Goal: Communication & Community: Answer question/provide support

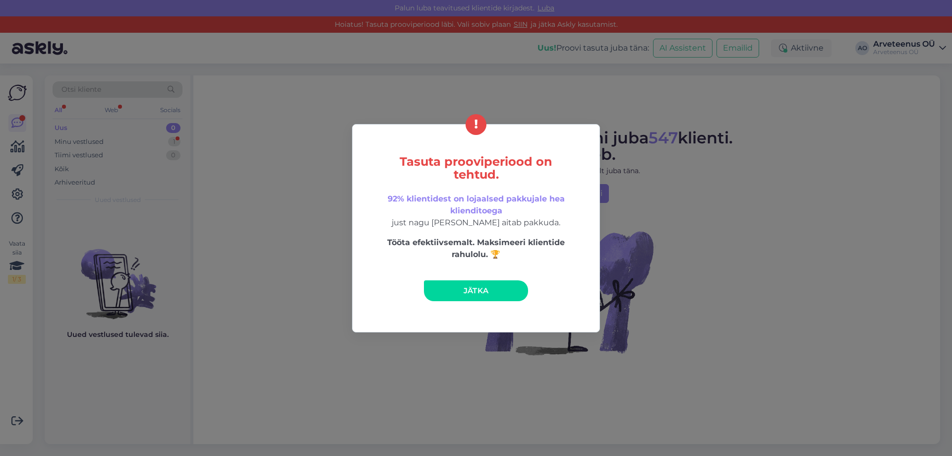
click at [488, 293] on span "Jätka" at bounding box center [475, 290] width 25 height 9
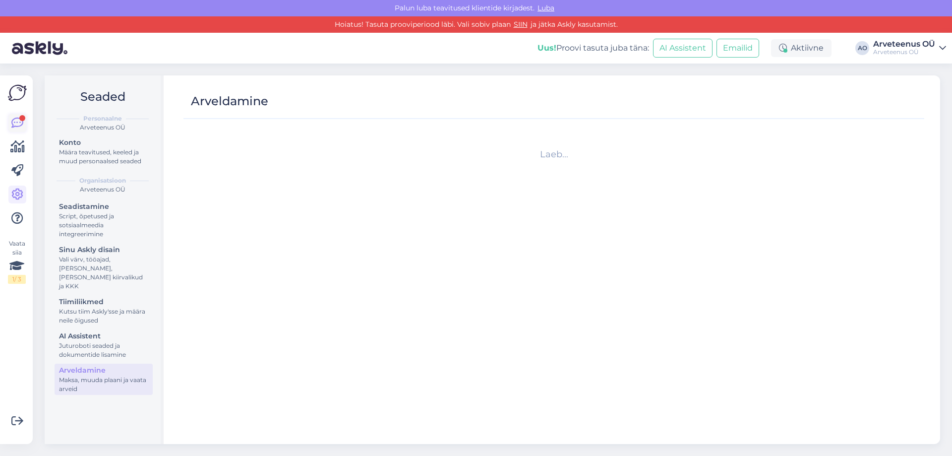
click at [21, 123] on icon at bounding box center [17, 123] width 12 height 12
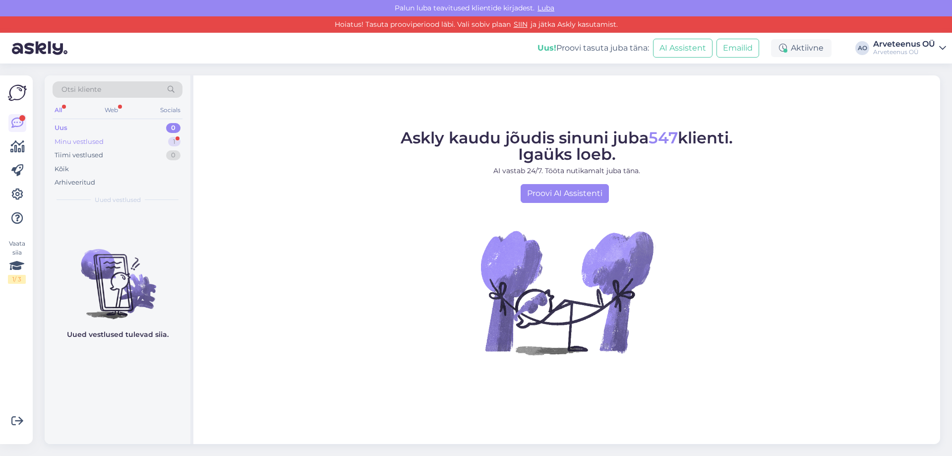
click at [106, 141] on div "Minu vestlused 1" at bounding box center [118, 142] width 130 height 14
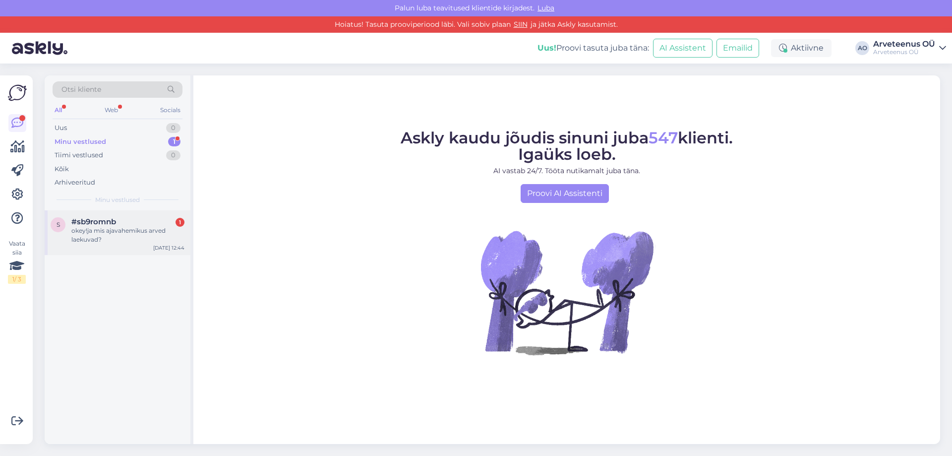
click at [114, 244] on div "s #sb9romnb 1 okey!ja mis ajavahemikus arved laekuvad? [DATE] 12:44" at bounding box center [118, 232] width 146 height 45
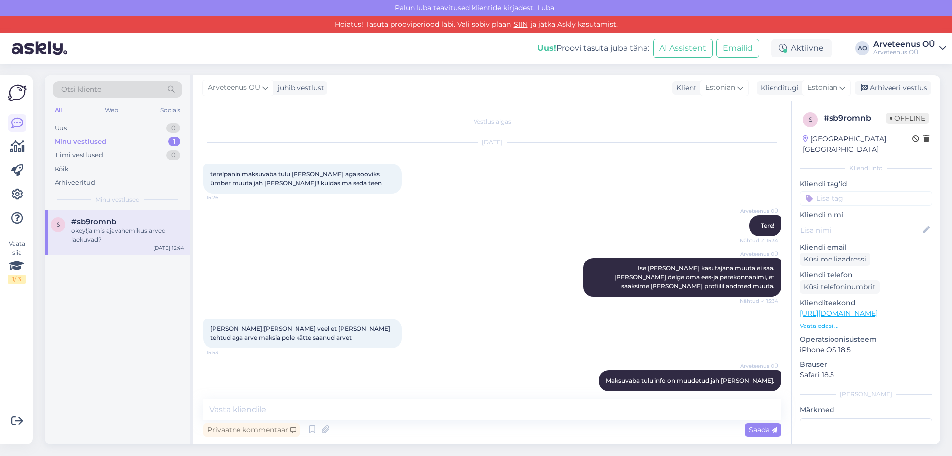
scroll to position [248, 0]
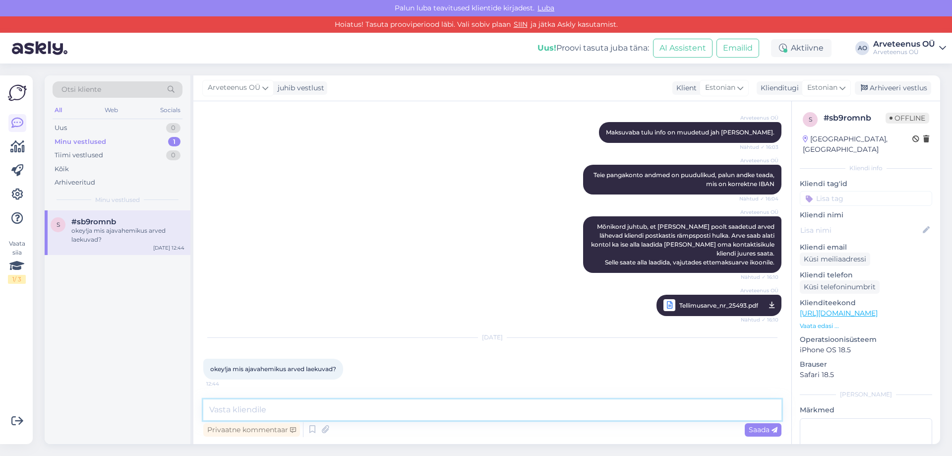
click at [252, 414] on textarea at bounding box center [492, 409] width 578 height 21
type textarea "S"
drag, startPoint x: 558, startPoint y: 407, endPoint x: 530, endPoint y: 408, distance: 28.3
click at [530, 408] on textarea "Arve laekumine sõltub sellest, millal ettevõte, kellele arve tegite, selle tasu…" at bounding box center [492, 409] width 578 height 21
drag, startPoint x: 599, startPoint y: 411, endPoint x: 528, endPoint y: 412, distance: 71.4
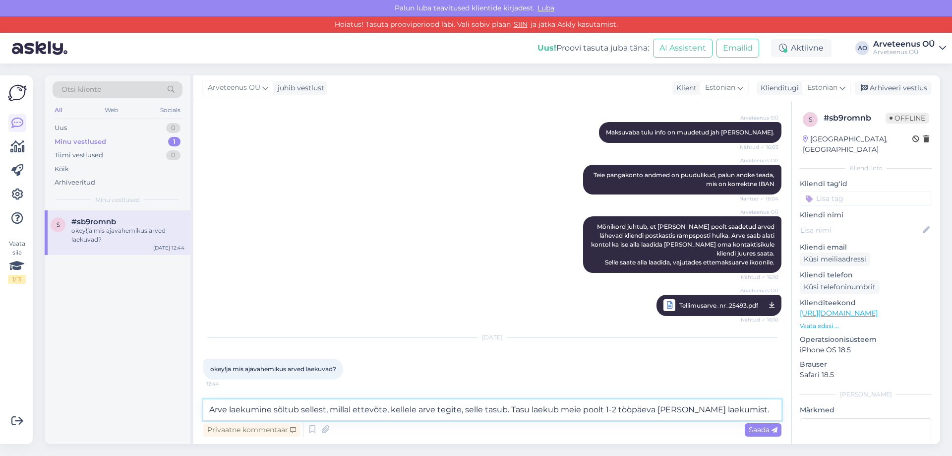
click at [528, 412] on textarea "Arve laekumine sõltub sellest, millal ettevõte, kellele arve tegite, selle tasu…" at bounding box center [492, 409] width 578 height 21
click at [547, 415] on textarea "Arve laekumine sõltub sellest, millal ettevõte, kellele arve tegite, selle tasu…" at bounding box center [492, 409] width 578 height 21
click at [605, 413] on textarea "Arve laekumine sõltub sellest, millal ettevõte, kellele arve tegite, selle tasu…" at bounding box center [492, 409] width 578 height 21
drag, startPoint x: 601, startPoint y: 411, endPoint x: 527, endPoint y: 420, distance: 73.9
click at [527, 420] on div "Arve laekumine sõltub sellest, millal ettevõte, kellele arve tegite, selle tasu…" at bounding box center [492, 419] width 578 height 40
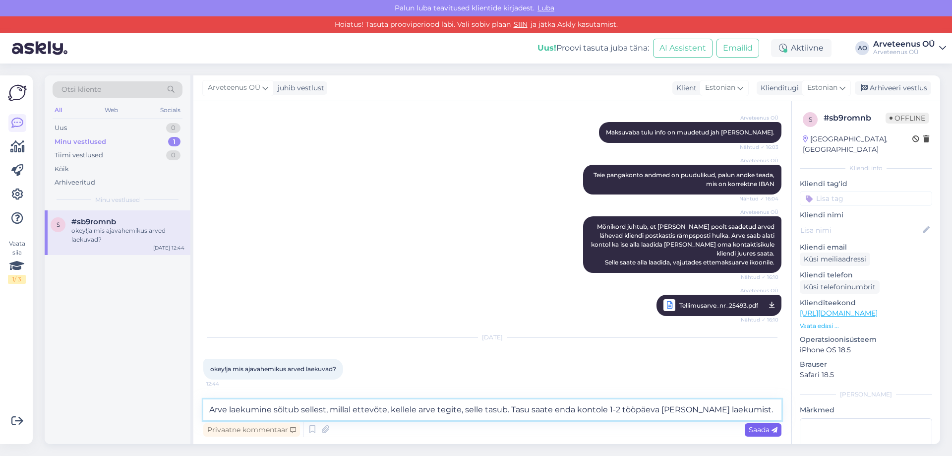
type textarea "Arve laekumine sõltub sellest, millal ettevõte, kellele arve tegite, selle tasu…"
click at [766, 429] on span "Saada" at bounding box center [763, 429] width 29 height 9
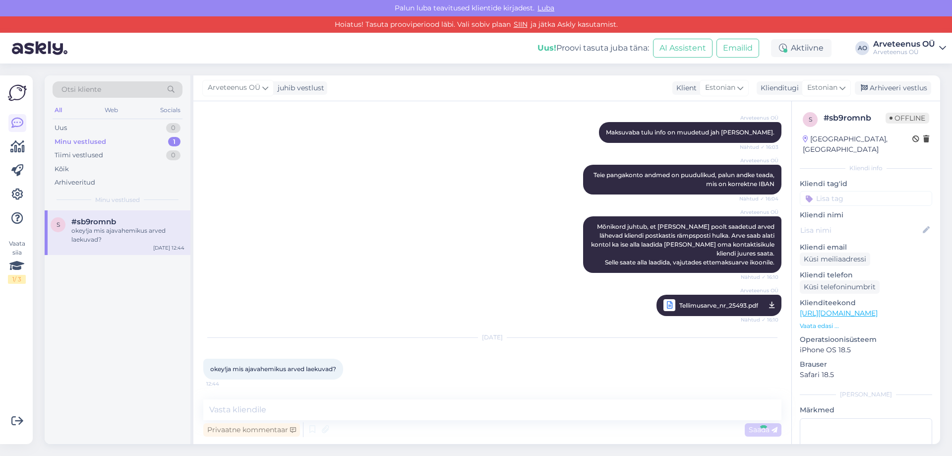
scroll to position [308, 0]
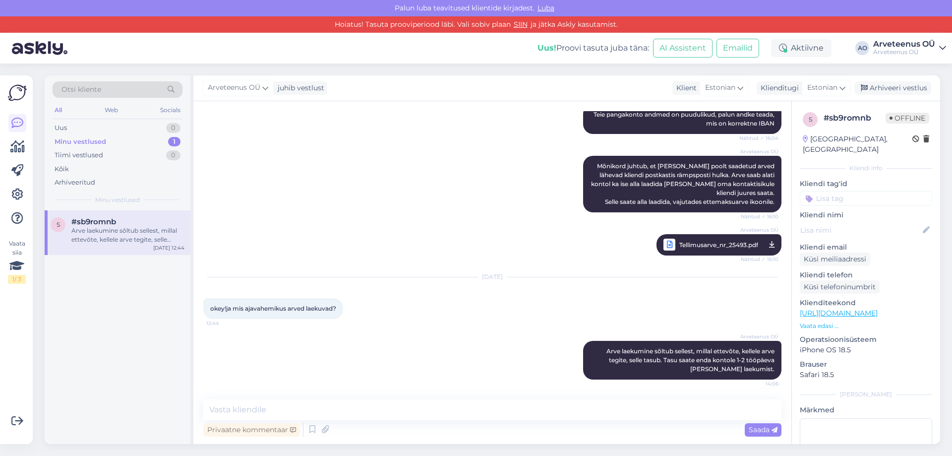
click at [171, 358] on div "s #sb9romnb Arve laekumine sõltub sellest, millal ettevõte, kellele arve tegite…" at bounding box center [118, 327] width 146 height 234
click at [154, 354] on div "s #sb9romnb Arve laekumine sõltub sellest, millal ettevõte, kellele arve tegite…" at bounding box center [118, 327] width 146 height 234
click at [87, 128] on div "Uus 0" at bounding box center [118, 128] width 130 height 14
